Goal: Obtain resource: Obtain resource

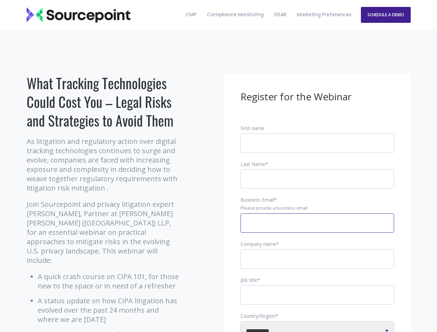
click at [317, 228] on input "Business Email *" at bounding box center [316, 222] width 153 height 19
